Goal: Information Seeking & Learning: Learn about a topic

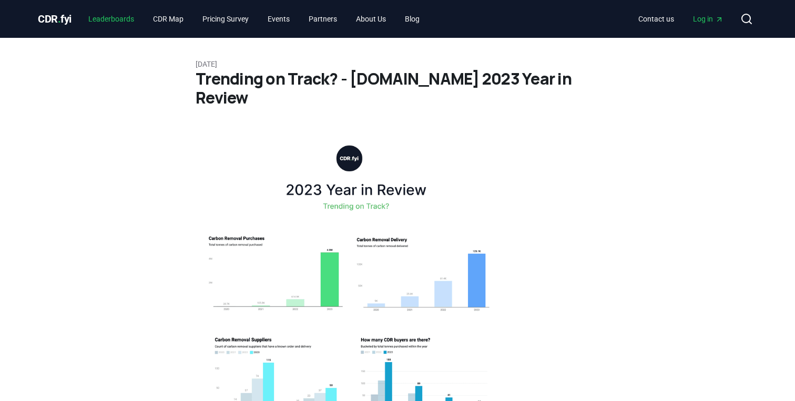
click at [116, 20] on link "Leaderboards" at bounding box center [111, 18] width 63 height 19
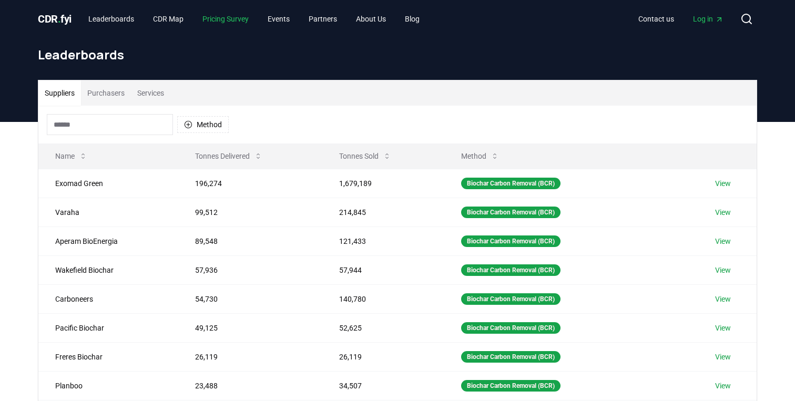
click at [221, 20] on link "Pricing Survey" at bounding box center [225, 18] width 63 height 19
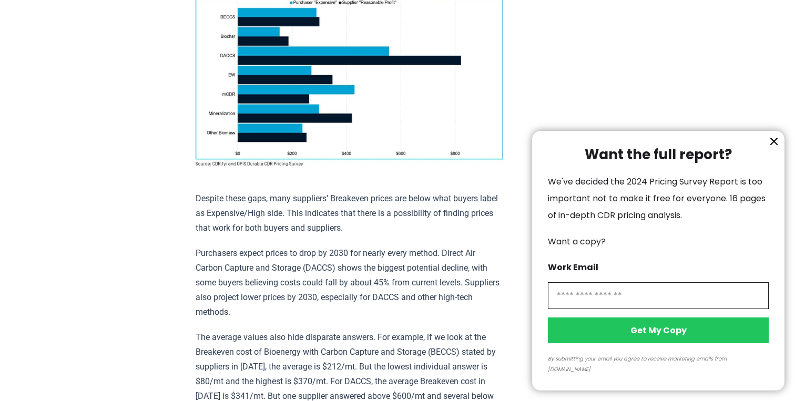
scroll to position [968, 0]
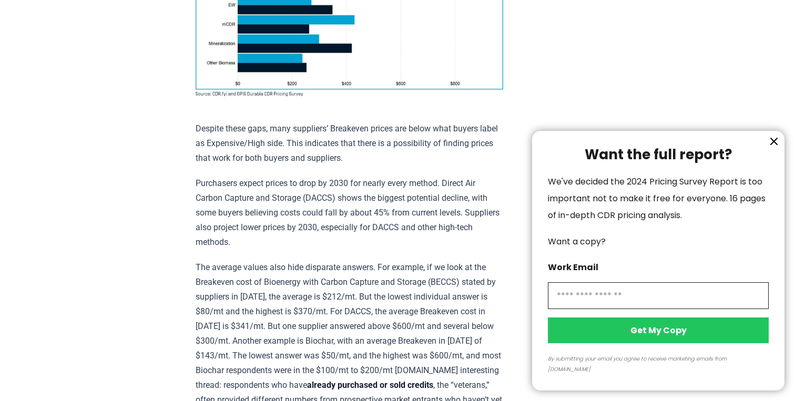
click at [774, 148] on icon "information" at bounding box center [773, 141] width 13 height 13
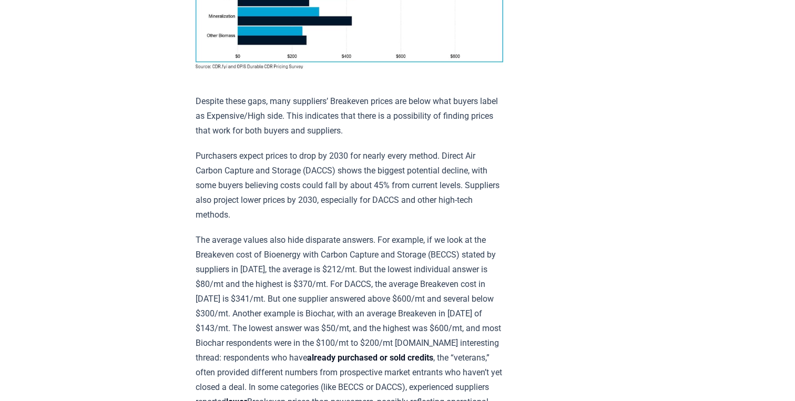
scroll to position [997, 0]
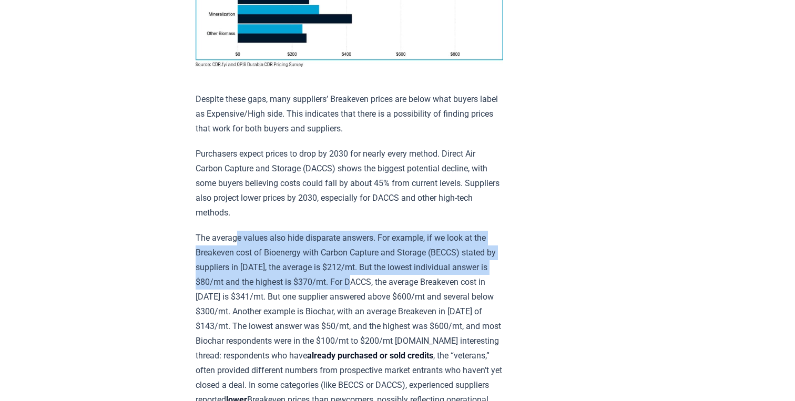
drag, startPoint x: 236, startPoint y: 167, endPoint x: 264, endPoint y: 209, distance: 51.2
click at [265, 231] on p "The average values also hide disparate answers. For example, if we look at the …" at bounding box center [349, 348] width 307 height 235
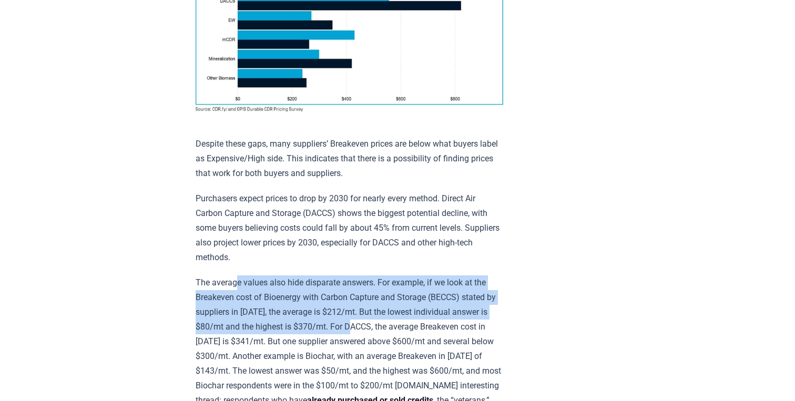
scroll to position [935, 0]
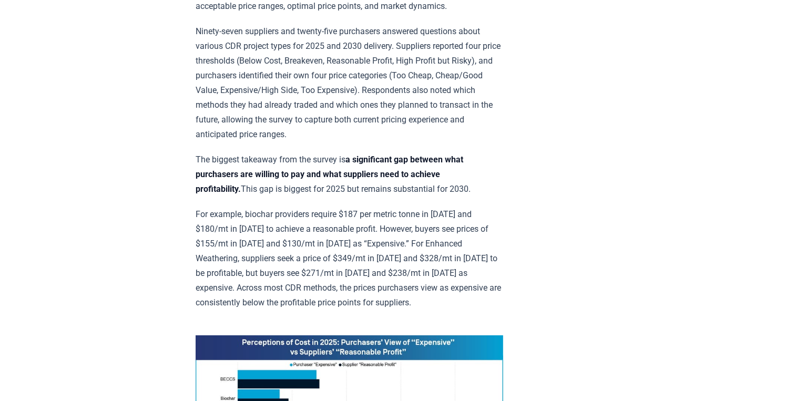
scroll to position [530, 0]
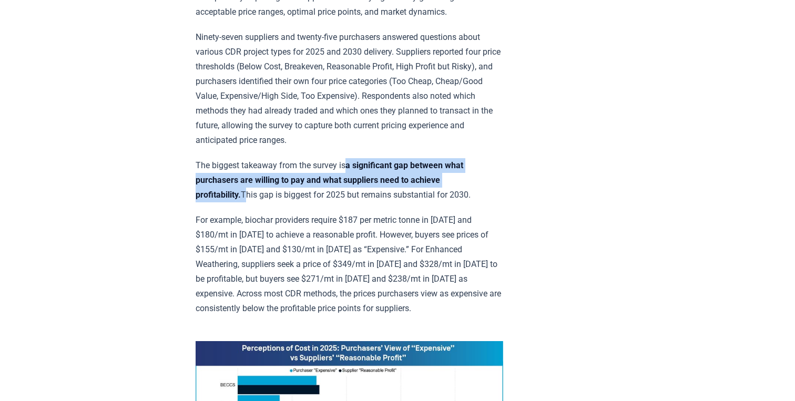
drag, startPoint x: 442, startPoint y: 119, endPoint x: 352, endPoint y: 101, distance: 91.6
click at [352, 158] on p "The biggest takeaway from the survey is a significant gap between what purchase…" at bounding box center [349, 180] width 307 height 44
copy p "a significant gap between what purchasers are willing to pay and what suppliers…"
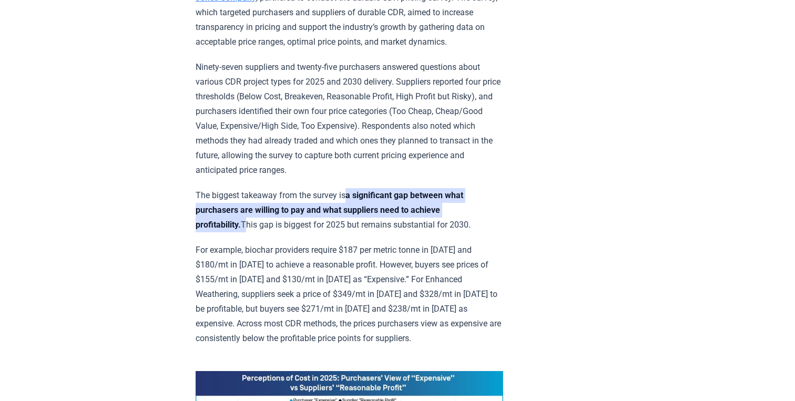
scroll to position [386, 0]
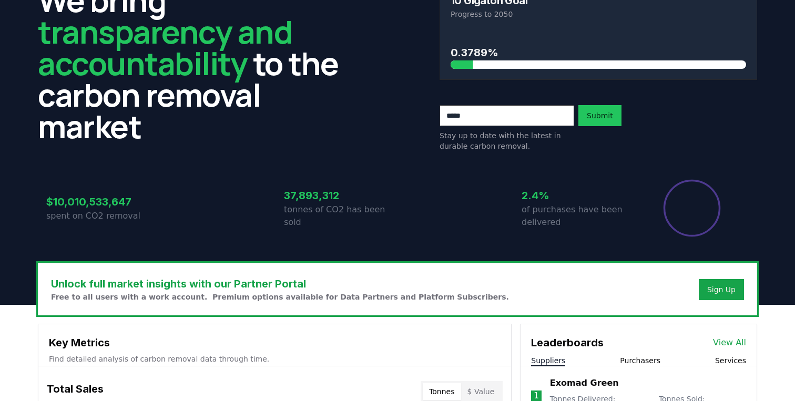
scroll to position [64, 0]
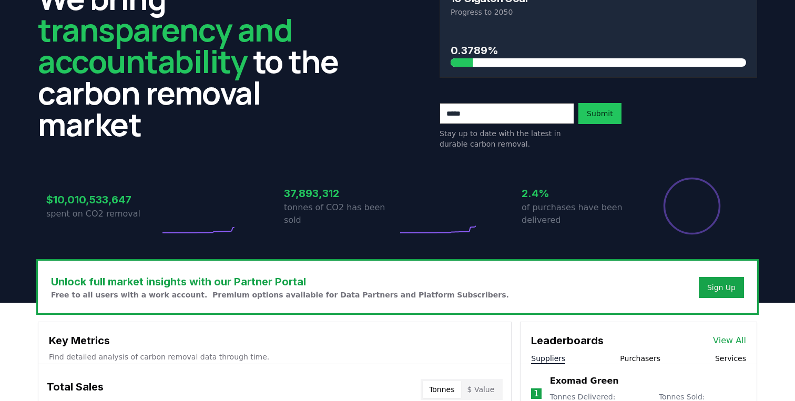
drag, startPoint x: 284, startPoint y: 200, endPoint x: 348, endPoint y: 200, distance: 64.7
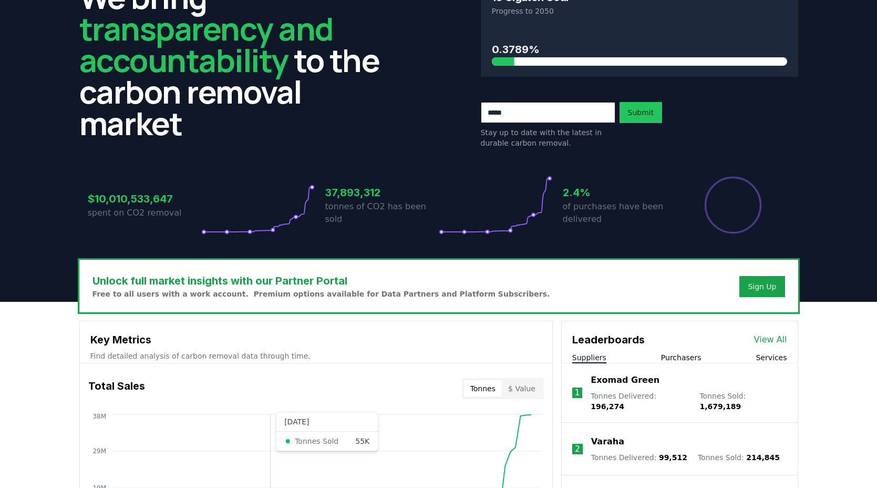
scroll to position [0, 0]
